Goal: Task Accomplishment & Management: Use online tool/utility

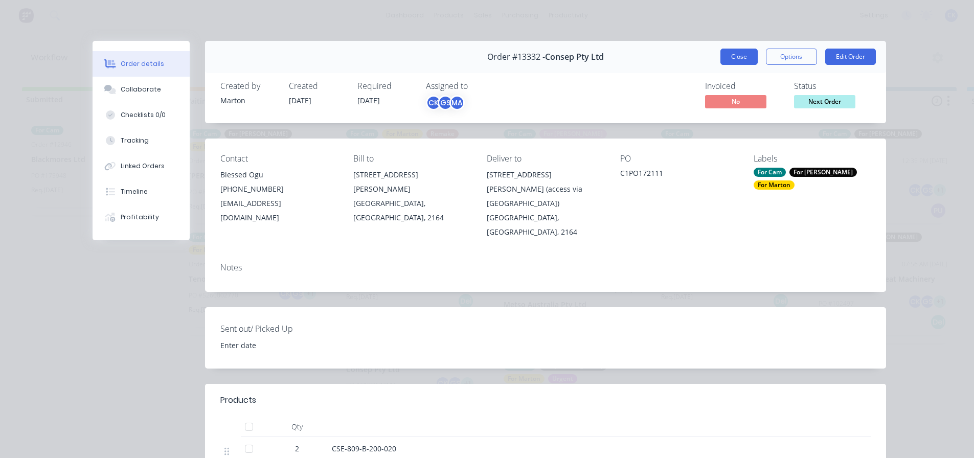
drag, startPoint x: 726, startPoint y: 53, endPoint x: 635, endPoint y: 95, distance: 99.8
click at [726, 53] on button "Close" at bounding box center [739, 57] width 37 height 16
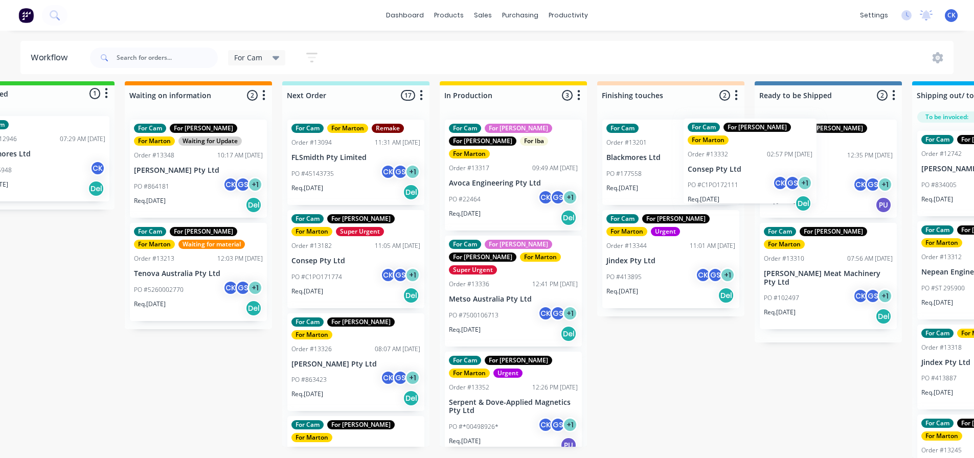
scroll to position [13, 56]
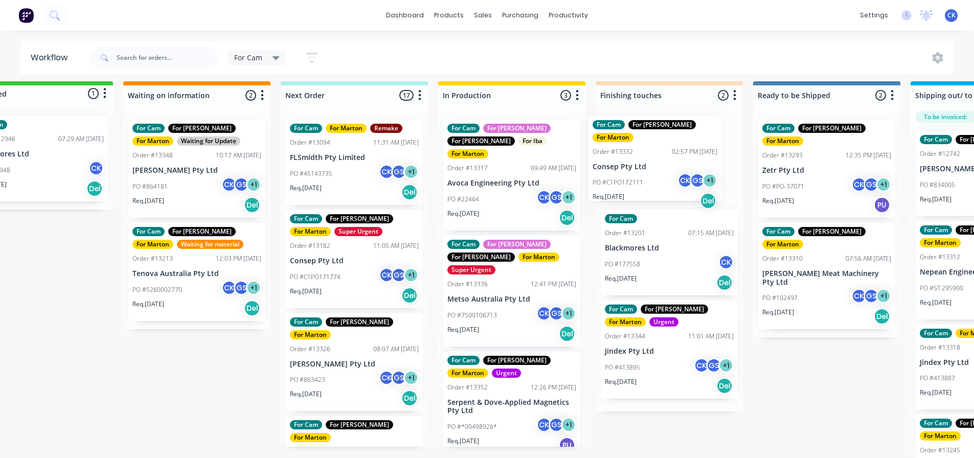
drag, startPoint x: 412, startPoint y: 366, endPoint x: 668, endPoint y: 165, distance: 325.2
click at [668, 165] on div "Submitted 1 Status colour #32CD32 hex #32CD32 Save Cancel Summaries Total order…" at bounding box center [640, 269] width 1409 height 377
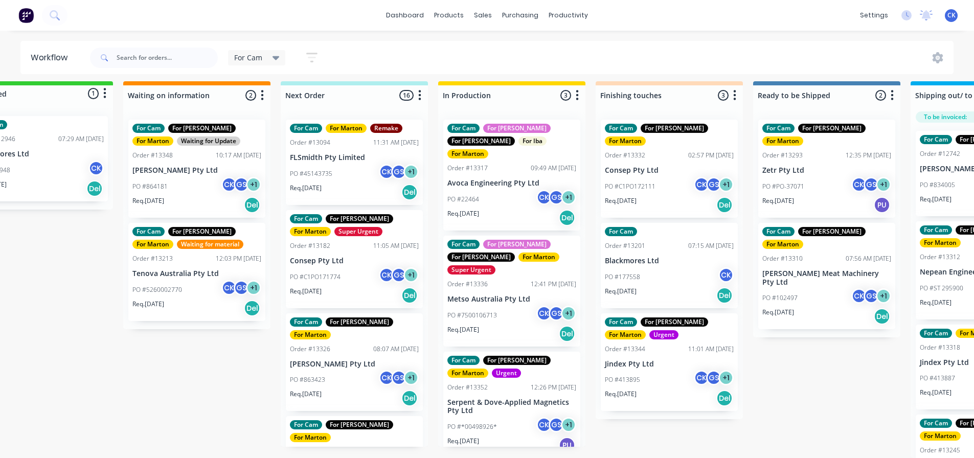
click at [657, 177] on div "PO #C1PO172111 CK GS + 1" at bounding box center [669, 186] width 129 height 19
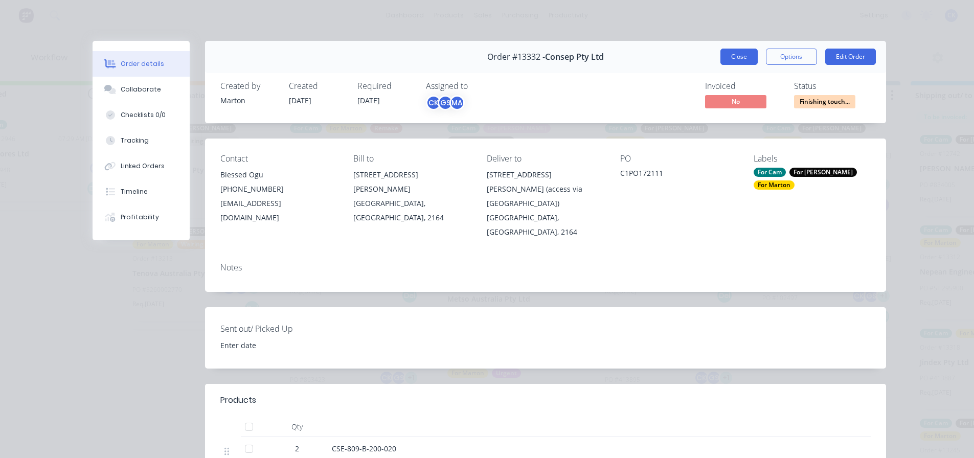
click at [729, 57] on button "Close" at bounding box center [739, 57] width 37 height 16
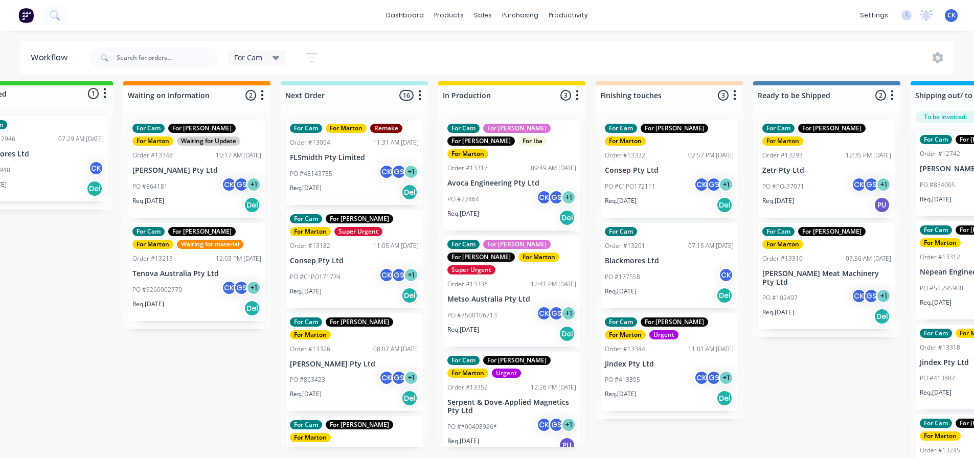
click at [348, 276] on div "PO #C1PO171774 CK GS + 1" at bounding box center [354, 277] width 129 height 19
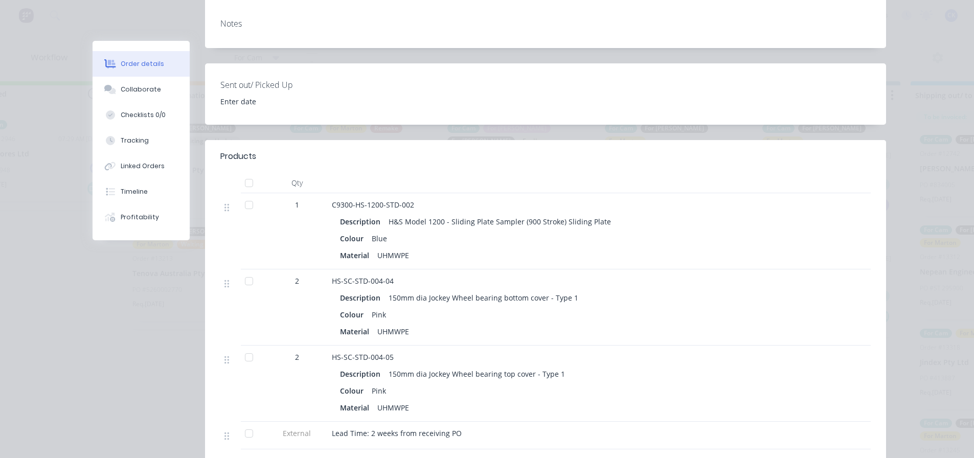
scroll to position [256, 0]
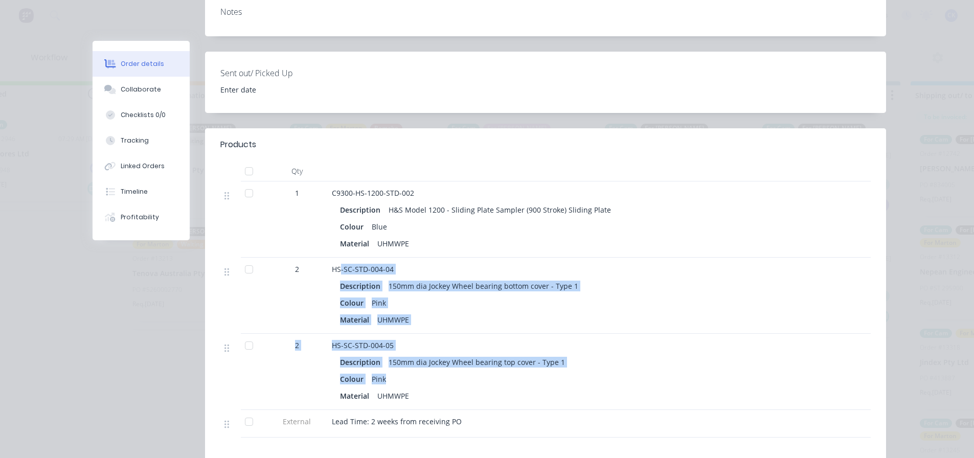
drag, startPoint x: 336, startPoint y: 256, endPoint x: 401, endPoint y: 358, distance: 121.0
click at [401, 358] on div "1 C9300-HS-1200-STD-002 Description H&S Model 1200 - Sliding Plate Sampler (900…" at bounding box center [545, 310] width 651 height 256
click at [402, 356] on div "Description 150mm dia Jockey Wheel bearing top cover - Type 1 Colour Pink Mater…" at bounding box center [532, 378] width 401 height 51
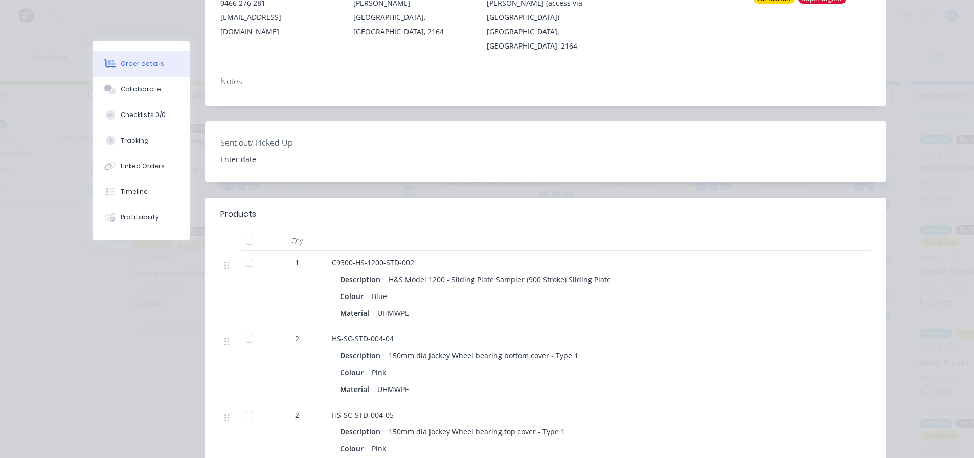
scroll to position [205, 0]
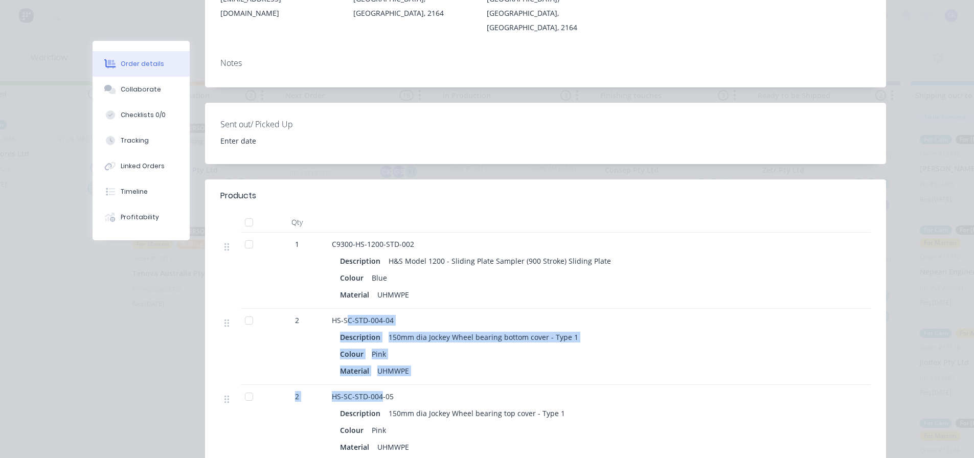
drag, startPoint x: 345, startPoint y: 307, endPoint x: 377, endPoint y: 383, distance: 82.1
click at [377, 383] on div "1 C9300-HS-1200-STD-002 Description H&S Model 1200 - Sliding Plate Sampler (900…" at bounding box center [545, 361] width 651 height 256
click at [378, 392] on span "HS-SC-STD-004-05" at bounding box center [363, 397] width 62 height 10
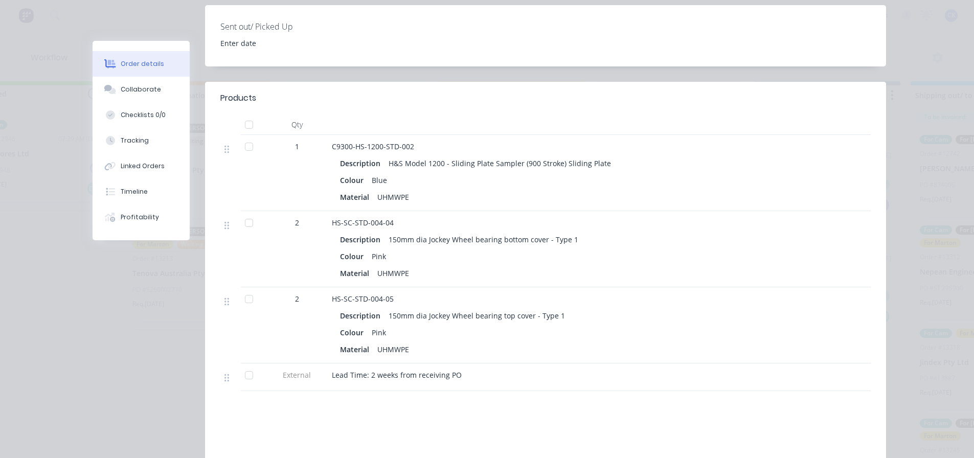
scroll to position [307, 0]
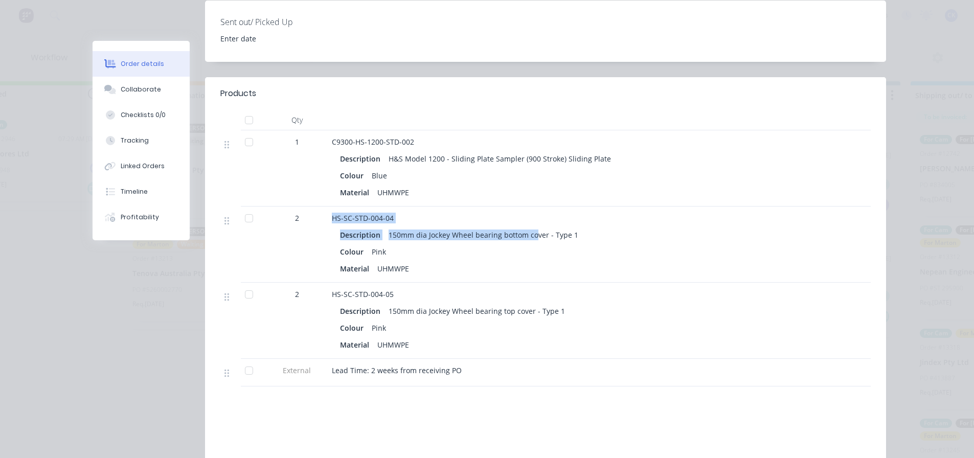
drag, startPoint x: 330, startPoint y: 206, endPoint x: 531, endPoint y: 226, distance: 201.5
click at [531, 226] on div "HS-SC-STD-004-04 Description 150mm dia Jockey Wheel bearing bottom cover - Type…" at bounding box center [532, 245] width 409 height 76
click at [531, 228] on div "150mm dia Jockey Wheel bearing bottom cover - Type 1" at bounding box center [484, 235] width 198 height 15
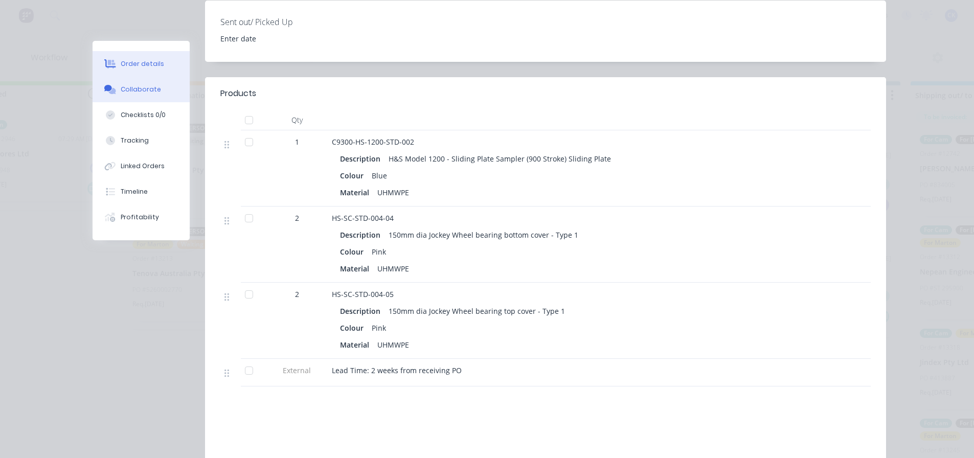
click at [153, 90] on button "Collaborate" at bounding box center [141, 90] width 97 height 26
